Goal: Information Seeking & Learning: Learn about a topic

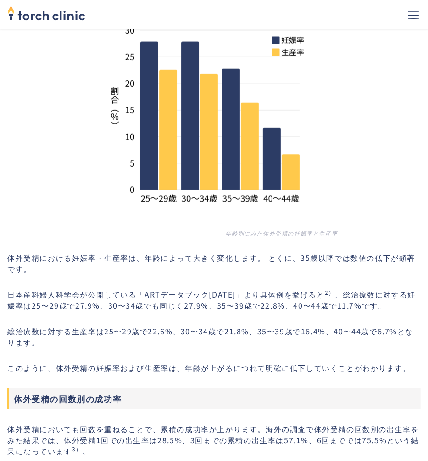
scroll to position [1517, 0]
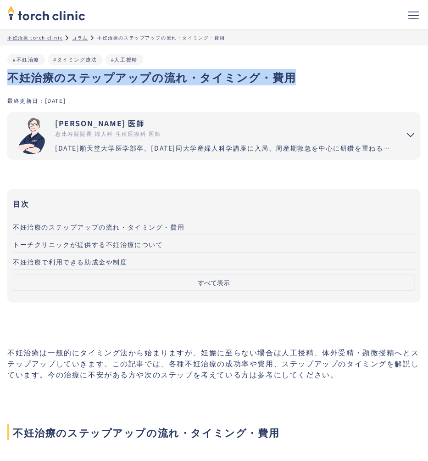
drag, startPoint x: 7, startPoint y: 76, endPoint x: 301, endPoint y: 82, distance: 293.9
click at [301, 82] on h1 "不妊治療のステップアップの流れ・タイミング・費用" at bounding box center [214, 77] width 414 height 17
copy h1 "不妊治療のステップアップの流れ・タイミング・費用"
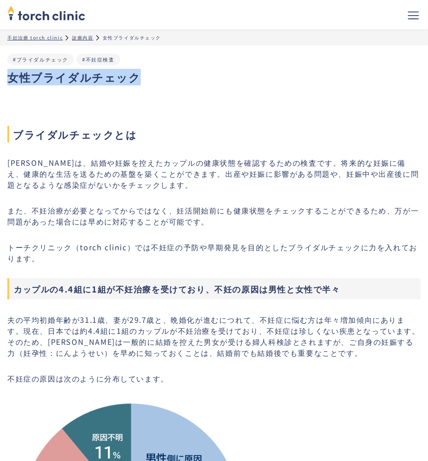
drag, startPoint x: 8, startPoint y: 78, endPoint x: 153, endPoint y: 78, distance: 144.6
click at [153, 78] on h1 "女性ブライダルチェック" at bounding box center [214, 77] width 414 height 17
copy h1 "女性ブライダルチェック"
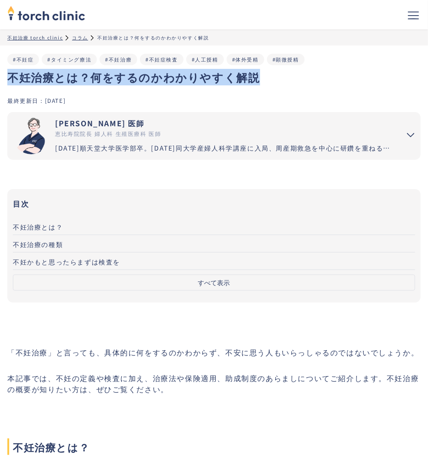
drag, startPoint x: 10, startPoint y: 73, endPoint x: 272, endPoint y: 78, distance: 262.2
click at [272, 78] on h1 "不妊治療とは？何をするのかわかりやすく解説" at bounding box center [214, 77] width 414 height 17
copy h1 "不妊治療とは？何をするのかわかりやすく解説"
